Goal: Task Accomplishment & Management: Manage account settings

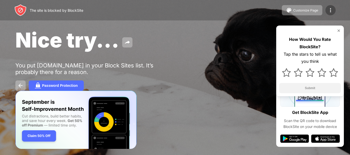
click at [330, 15] on div at bounding box center [330, 10] width 10 height 10
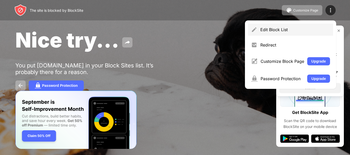
click at [274, 28] on div "Edit Block List" at bounding box center [295, 29] width 70 height 5
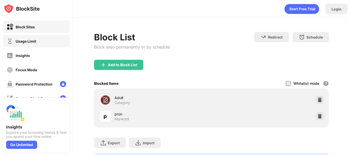
click at [55, 46] on div "Usage Limit" at bounding box center [36, 41] width 67 height 12
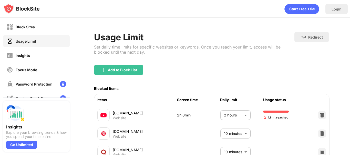
click at [227, 116] on body "Block Sites Usage Limit Insights Focus Mode Password Protection Custom Block Pa…" at bounding box center [175, 77] width 350 height 155
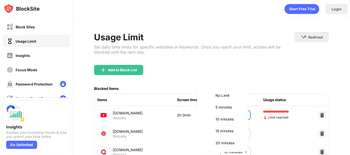
scroll to position [144, 0]
click at [223, 113] on li "2 hours" at bounding box center [222, 119] width 45 height 12
click at [227, 116] on body "Block Sites Usage Limit Insights Focus Mode Password Protection Custom Block Pa…" at bounding box center [175, 77] width 350 height 155
click at [223, 110] on li "1.5 hours" at bounding box center [222, 107] width 45 height 12
type input "**"
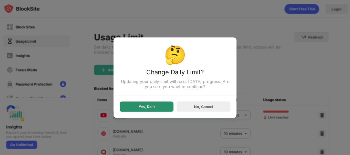
click at [165, 110] on div "Yes, Do It" at bounding box center [146, 107] width 54 height 10
